Goal: Transaction & Acquisition: Obtain resource

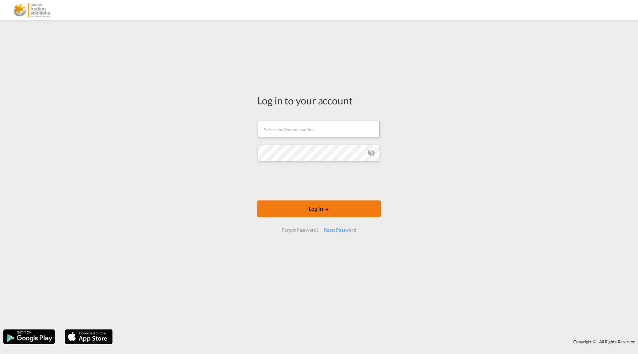
type input "[EMAIL_ADDRESS][DOMAIN_NAME]"
click at [322, 195] on div at bounding box center [318, 182] width 101 height 28
click at [320, 204] on button "Log In" at bounding box center [319, 208] width 124 height 17
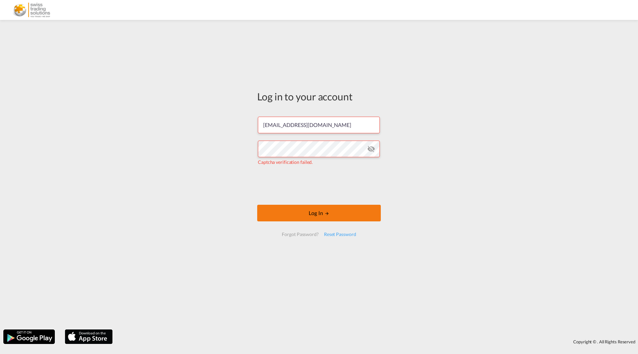
click at [344, 217] on button "Log In" at bounding box center [319, 213] width 124 height 17
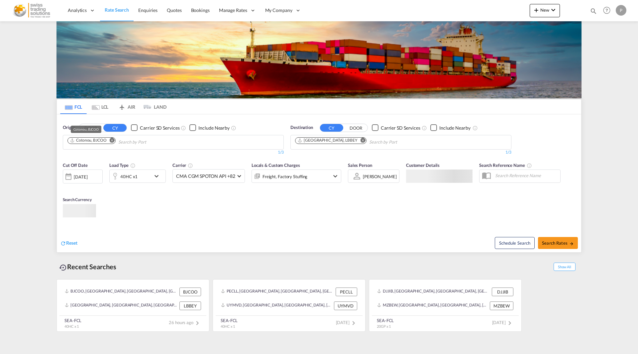
click at [87, 140] on div "Cotonou, BJCOO" at bounding box center [88, 140] width 37 height 6
click at [115, 141] on button "Remove" at bounding box center [110, 140] width 10 height 7
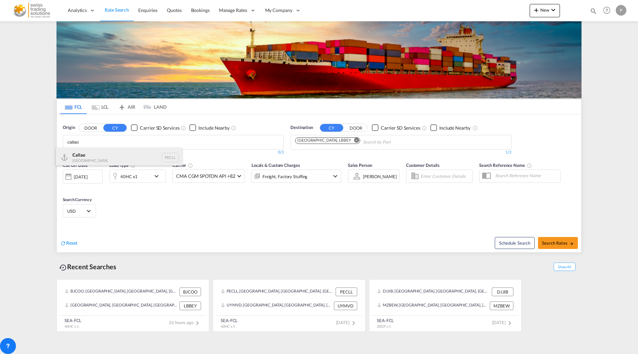
type input "callao"
click at [115, 154] on div "Callao [GEOGRAPHIC_DATA] PECLL" at bounding box center [119, 157] width 126 height 20
click at [360, 140] on md-icon "Remove" at bounding box center [362, 139] width 5 height 5
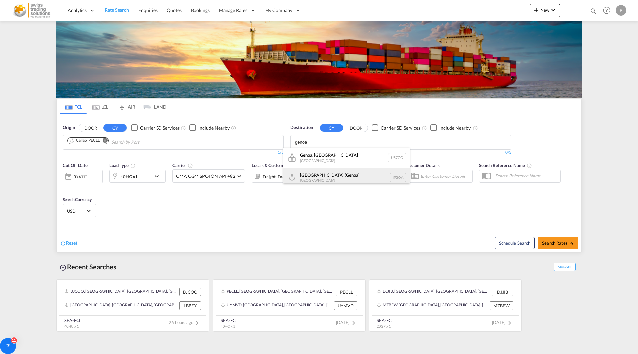
type input "genoa"
click at [325, 171] on div "[GEOGRAPHIC_DATA] ( [GEOGRAPHIC_DATA] ) [GEOGRAPHIC_DATA] ITGOA" at bounding box center [346, 177] width 126 height 20
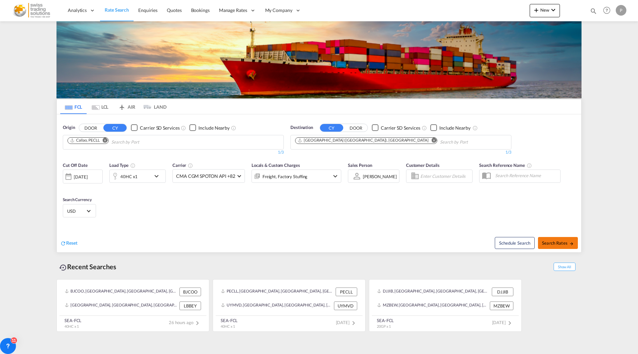
click at [573, 245] on button "Search Rates" at bounding box center [558, 243] width 40 height 12
type input "PECLL to [GEOGRAPHIC_DATA] / [DATE]"
